Goal: Book appointment/travel/reservation

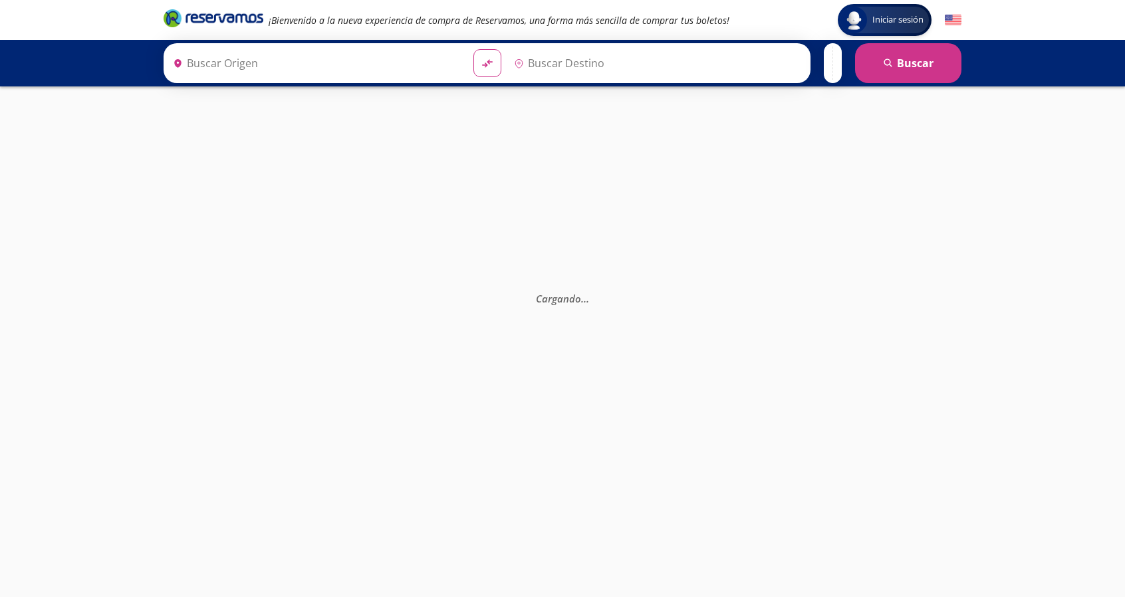
type input "[GEOGRAPHIC_DATA], [GEOGRAPHIC_DATA]"
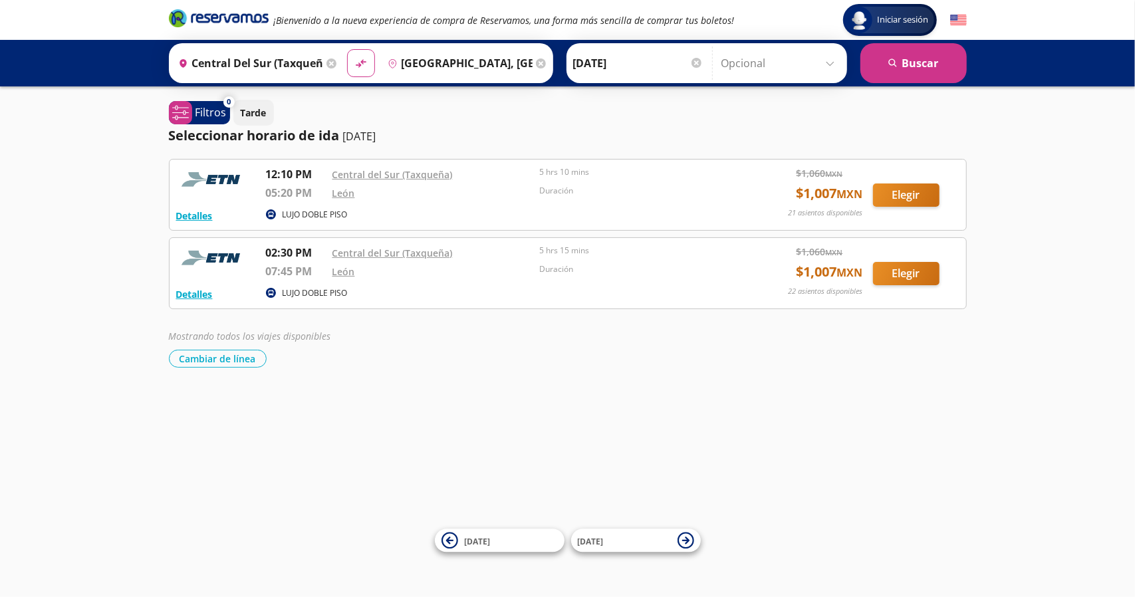
click at [332, 63] on div "Origen heroicons:map-pin-20-solid [GEOGRAPHIC_DATA] ([GEOGRAPHIC_DATA]), [GEOGR…" at bounding box center [256, 63] width 168 height 35
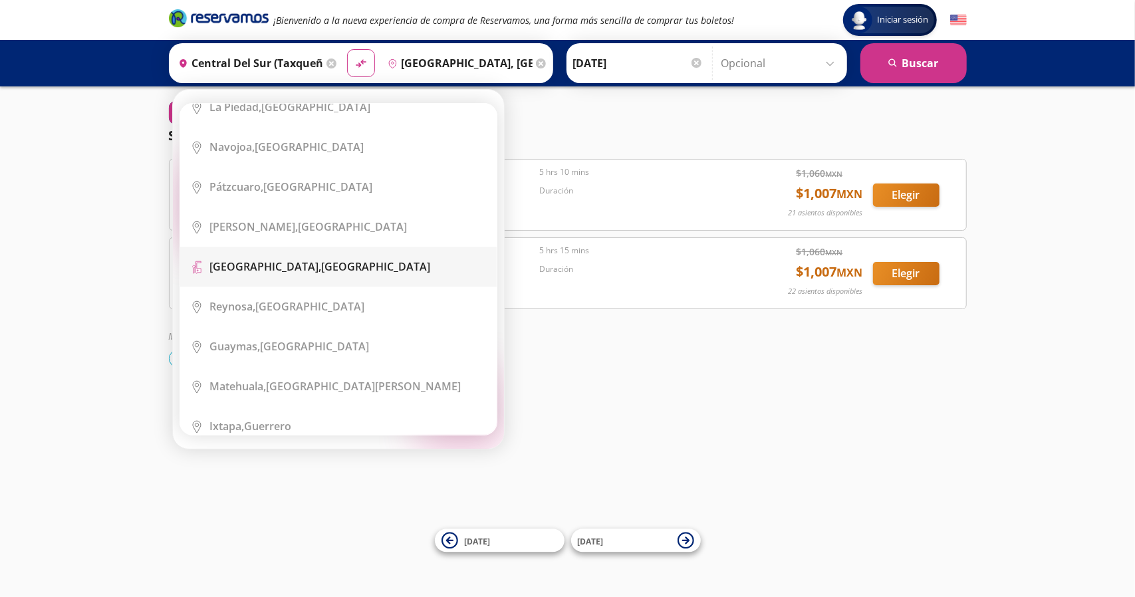
click at [329, 259] on div "[GEOGRAPHIC_DATA], [GEOGRAPHIC_DATA]" at bounding box center [320, 266] width 221 height 15
type input "[GEOGRAPHIC_DATA], [GEOGRAPHIC_DATA]"
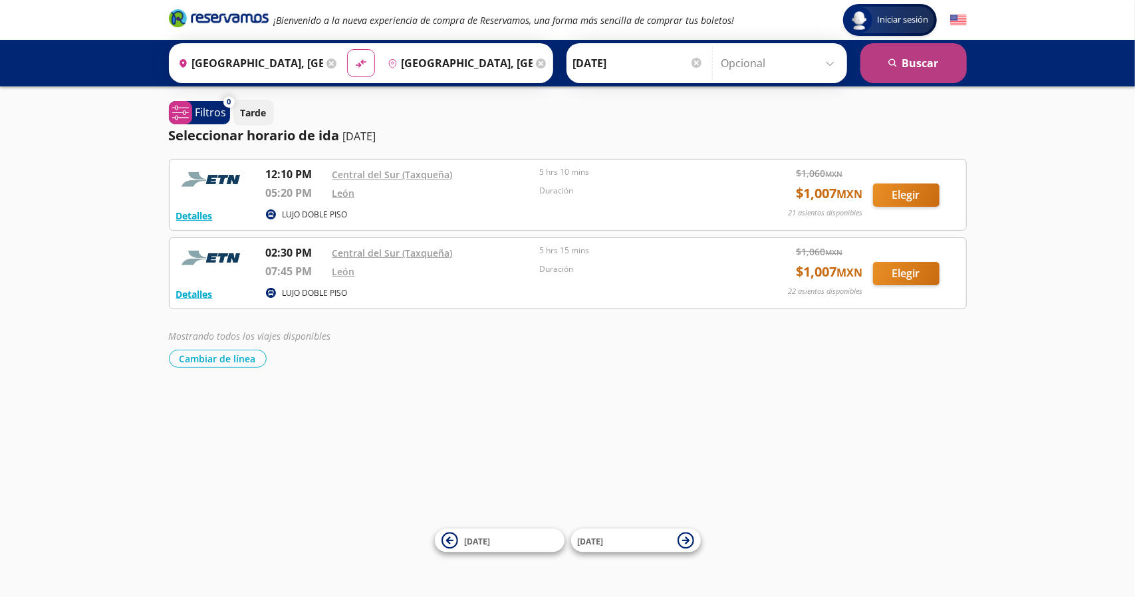
click at [921, 55] on button "search [GEOGRAPHIC_DATA]" at bounding box center [913, 63] width 106 height 40
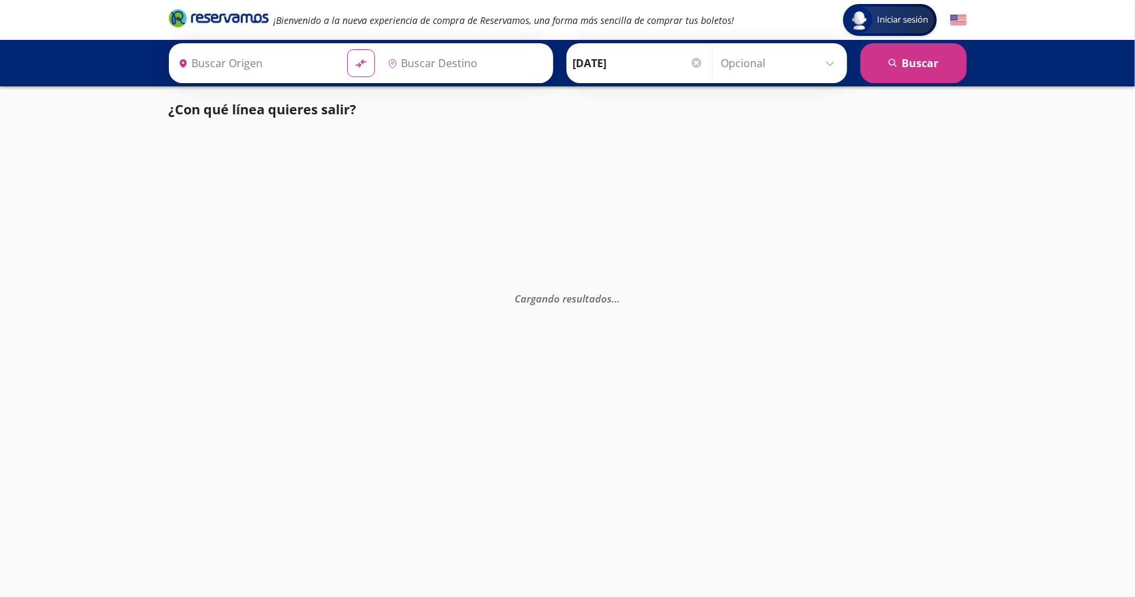
type input "[GEOGRAPHIC_DATA], [GEOGRAPHIC_DATA]"
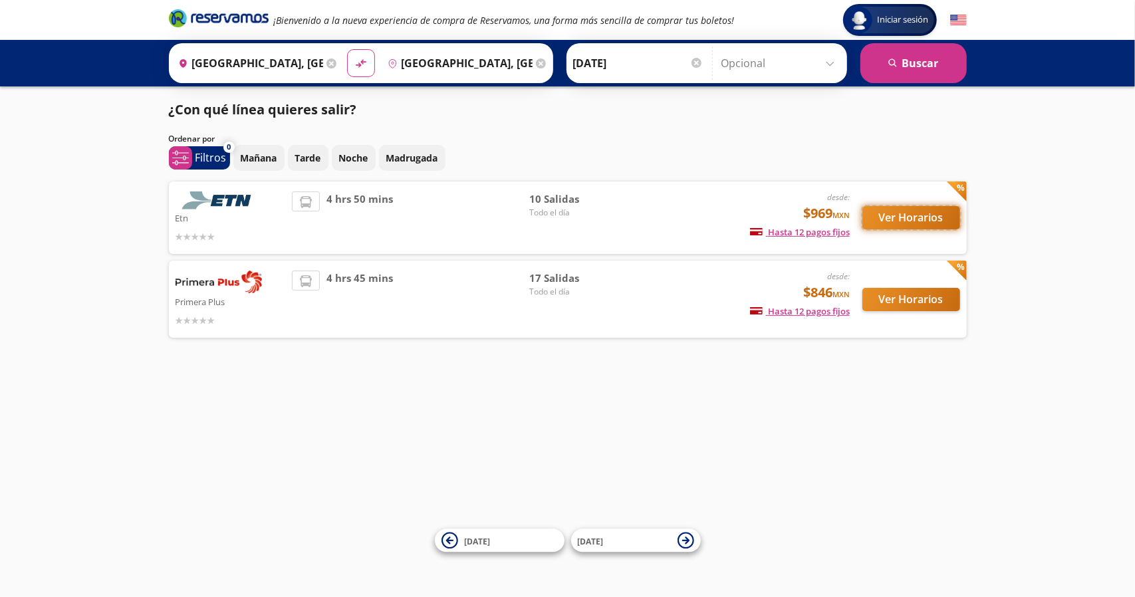
click at [914, 210] on button "Ver Horarios" at bounding box center [911, 217] width 98 height 23
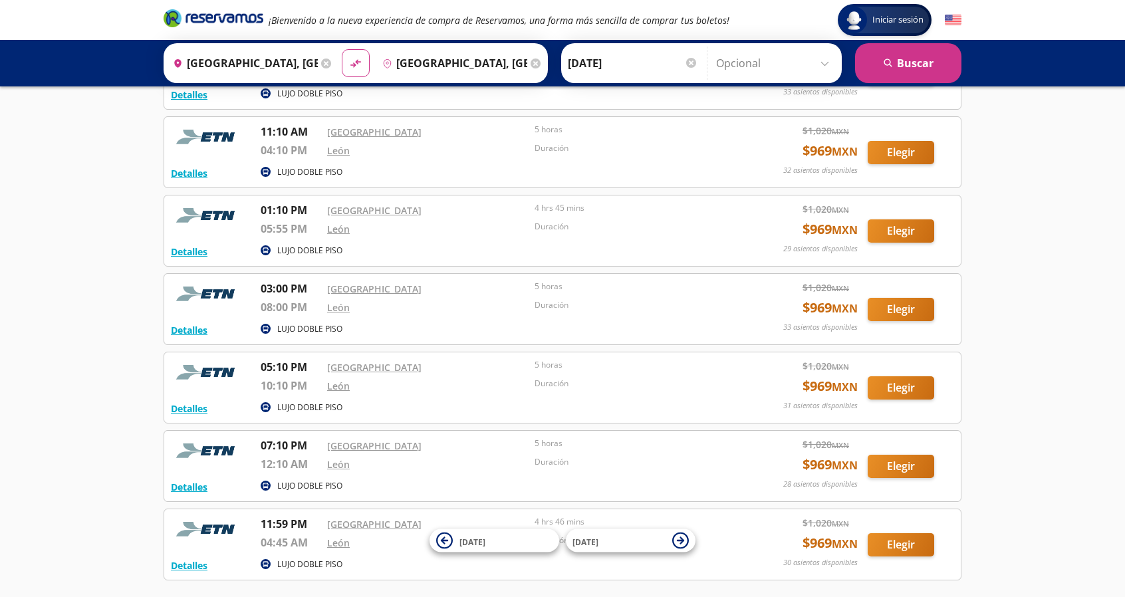
scroll to position [358, 0]
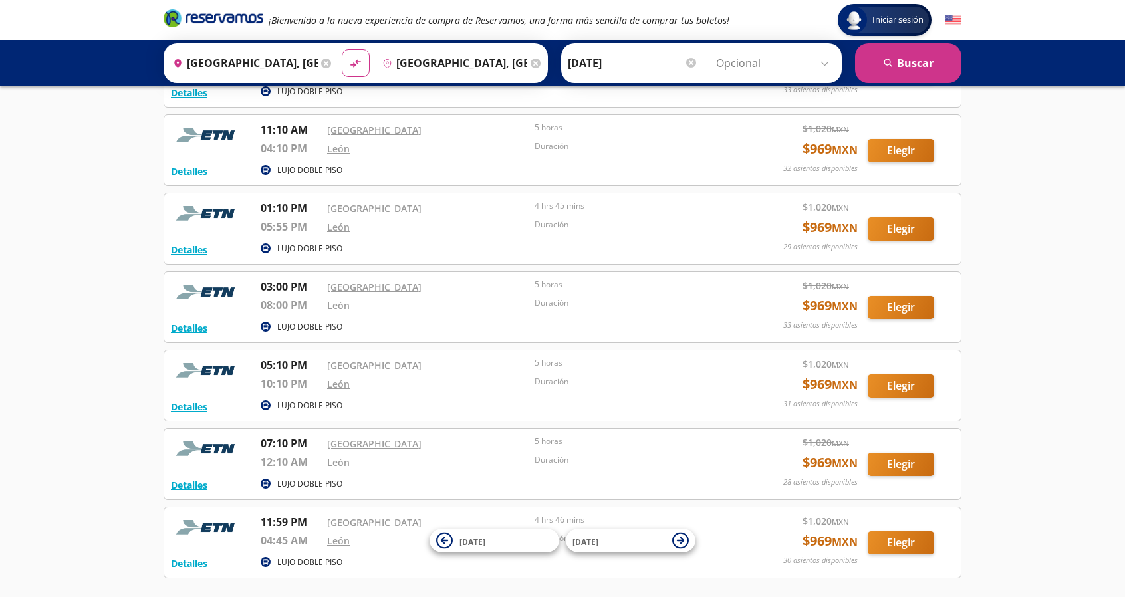
click at [316, 415] on div "Detalles LUJO DOBLE PISO 05:10 PM [GEOGRAPHIC_DATA] 10:10 PM León 5 horas Durac…" at bounding box center [563, 386] width 798 height 72
click at [191, 404] on button "Detalles" at bounding box center [189, 407] width 37 height 14
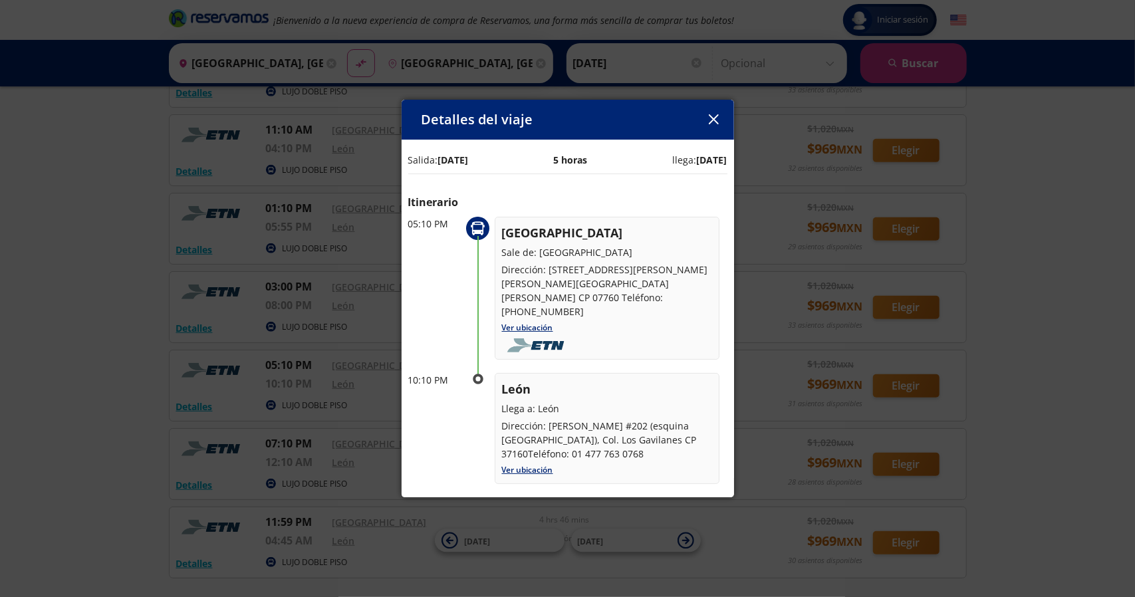
click at [715, 114] on icon "button" at bounding box center [714, 119] width 10 height 10
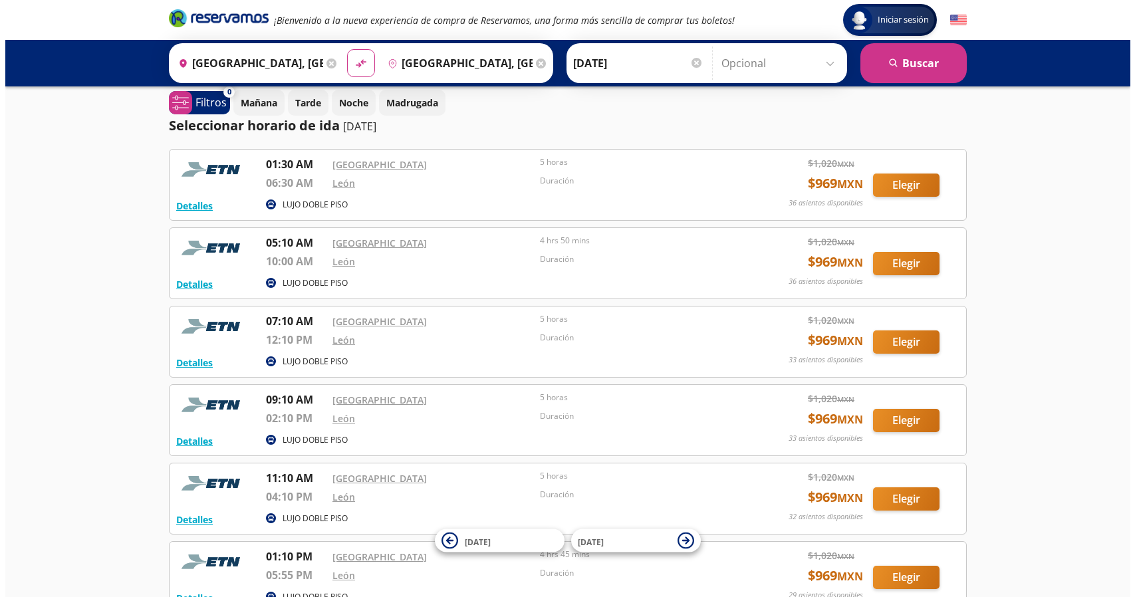
scroll to position [0, 0]
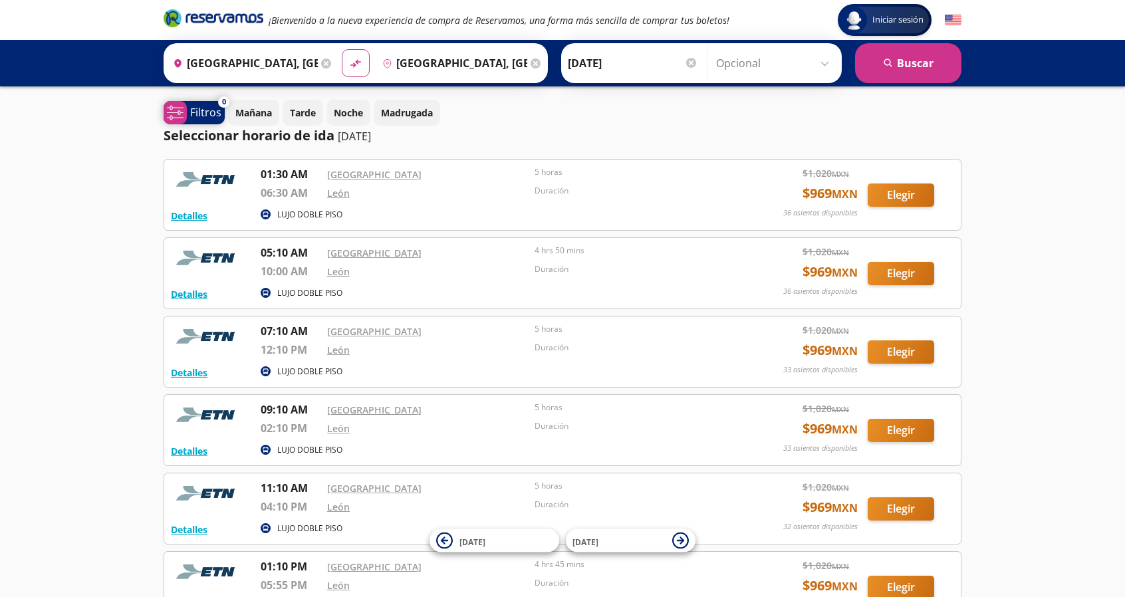
click at [210, 110] on p "Filtros" at bounding box center [205, 112] width 31 height 16
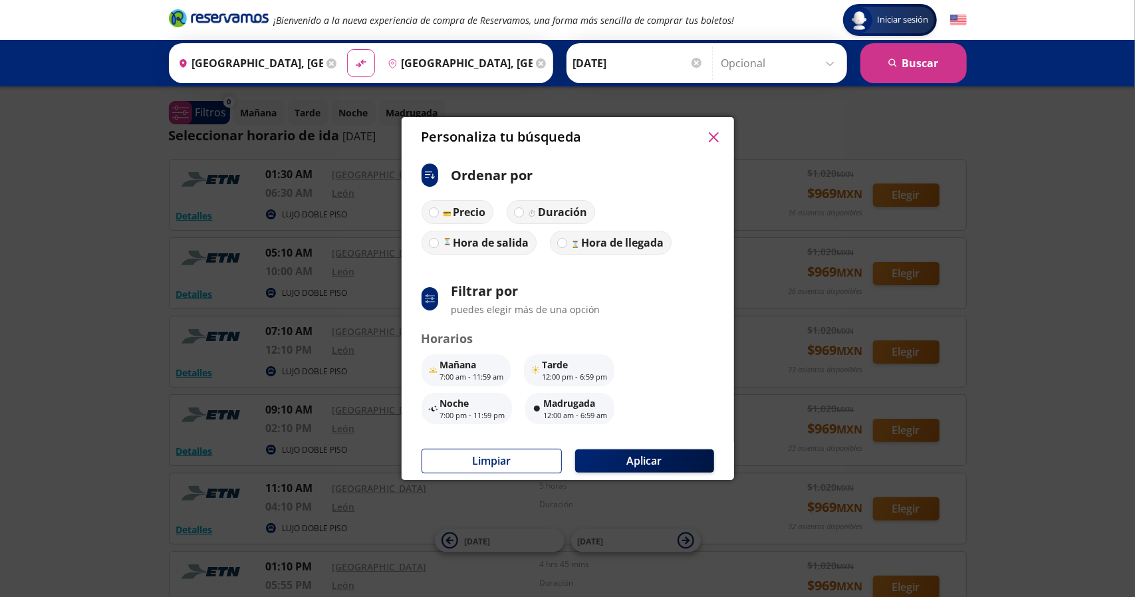
click at [717, 136] on icon "button" at bounding box center [714, 137] width 10 height 10
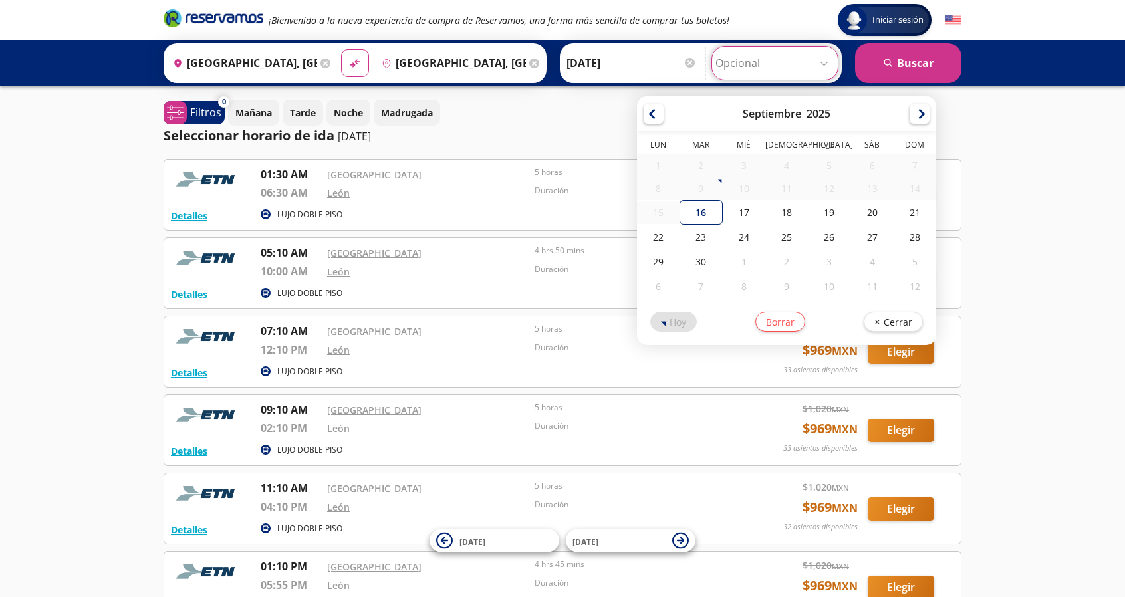
click at [820, 66] on input "Opcional" at bounding box center [774, 63] width 119 height 33
click at [561, 138] on div "Seleccionar horario de ida [DATE]" at bounding box center [563, 136] width 798 height 20
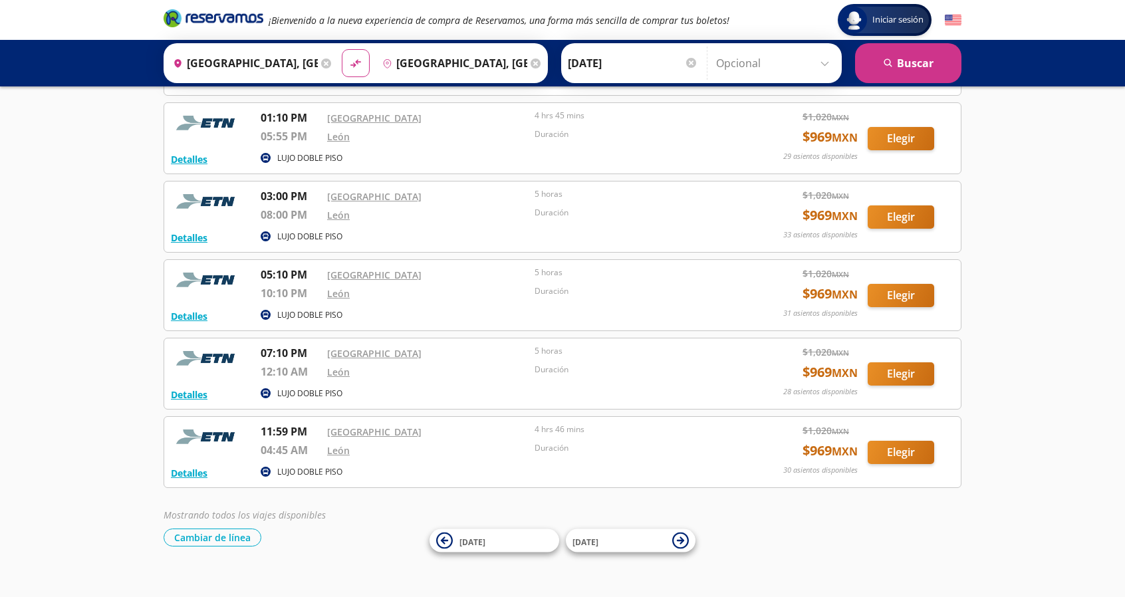
scroll to position [459, 0]
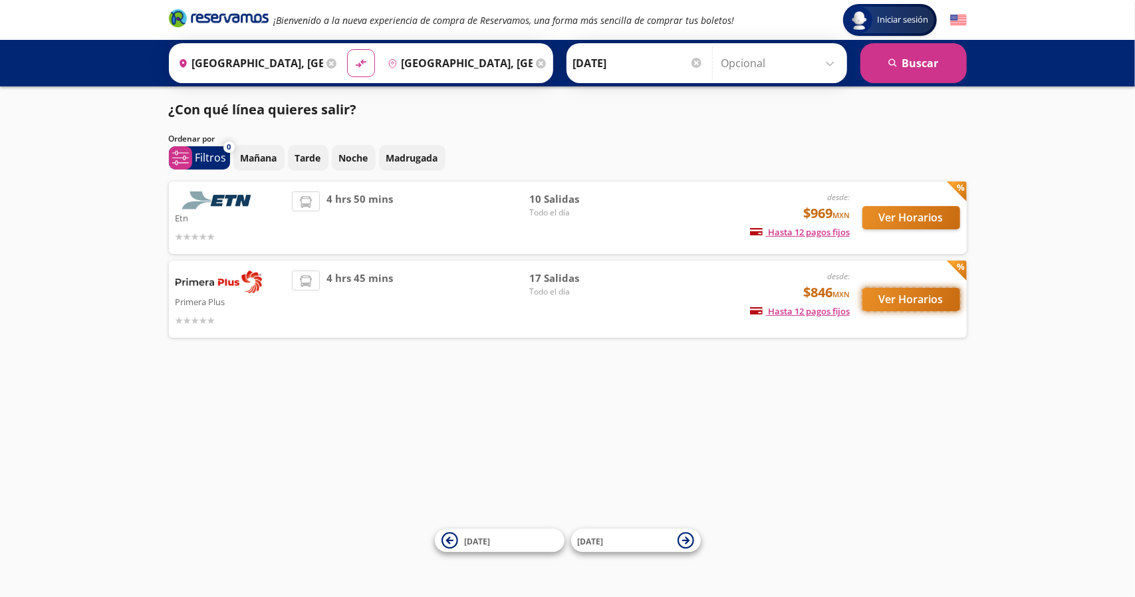
click at [921, 293] on button "Ver Horarios" at bounding box center [911, 299] width 98 height 23
click at [560, 471] on div "Iniciar sesión Iniciar sesión ¡Bienvenido a la nueva experiencia de compra de R…" at bounding box center [567, 298] width 1135 height 597
